Goal: Check status: Check status

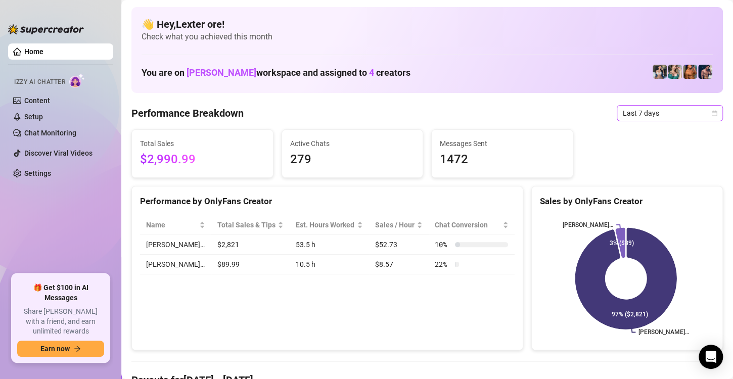
click at [712, 110] on icon "calendar" at bounding box center [715, 113] width 6 height 6
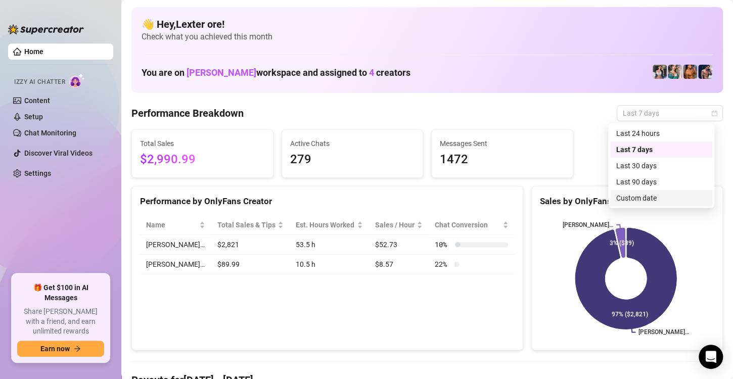
click at [645, 196] on div "Custom date" at bounding box center [662, 198] width 90 height 11
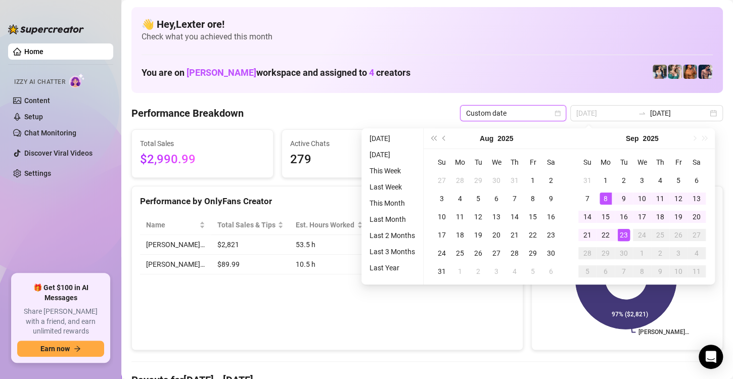
type input "[DATE]"
click at [626, 235] on div "23" at bounding box center [624, 235] width 12 height 12
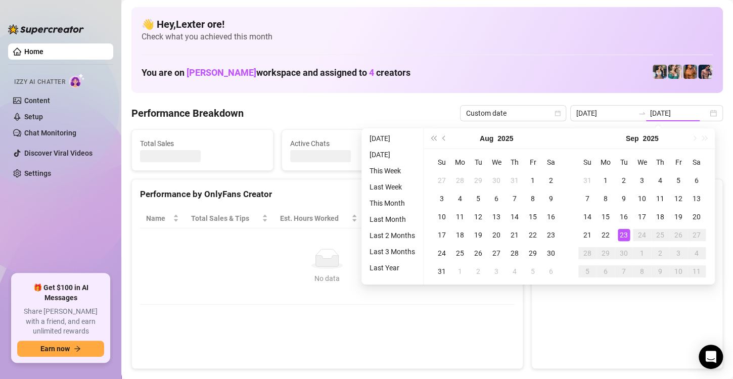
type input "[DATE]"
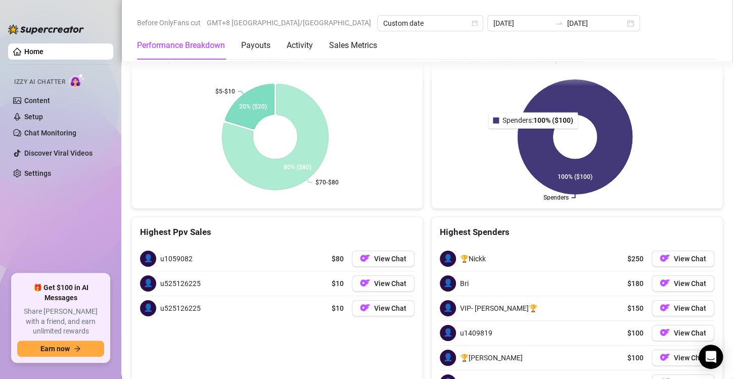
scroll to position [1643, 0]
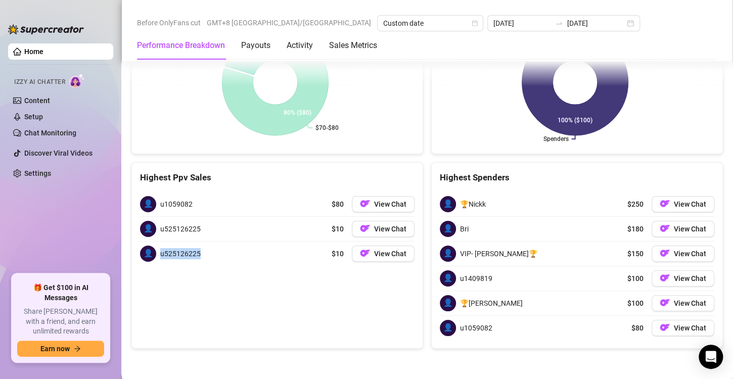
drag, startPoint x: 204, startPoint y: 256, endPoint x: 161, endPoint y: 250, distance: 43.4
click at [161, 250] on div "👤 u525126225 $10 View Chat" at bounding box center [277, 254] width 275 height 24
copy span "u525126225"
click at [383, 256] on span "View Chat" at bounding box center [390, 254] width 32 height 8
click at [382, 256] on span "View Chat" at bounding box center [390, 254] width 32 height 8
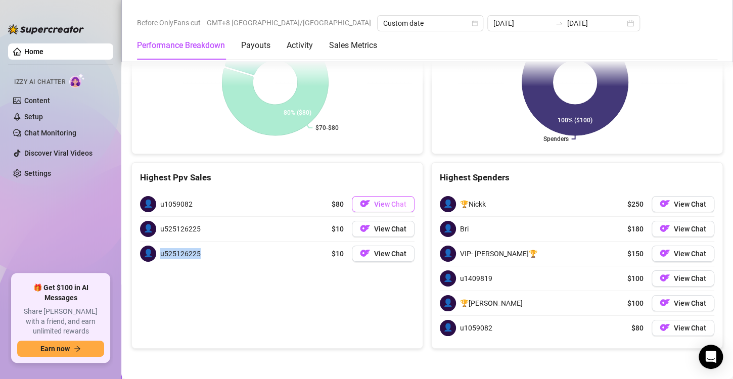
click at [360, 206] on img "button" at bounding box center [365, 204] width 10 height 10
